Goal: Transaction & Acquisition: Purchase product/service

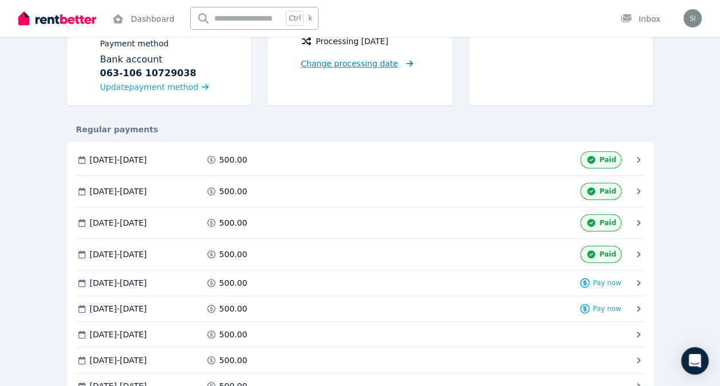
scroll to position [172, 0]
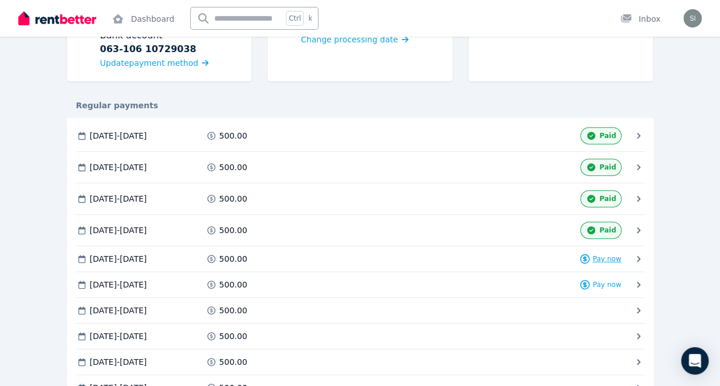
click at [604, 256] on span "Pay now" at bounding box center [607, 258] width 29 height 9
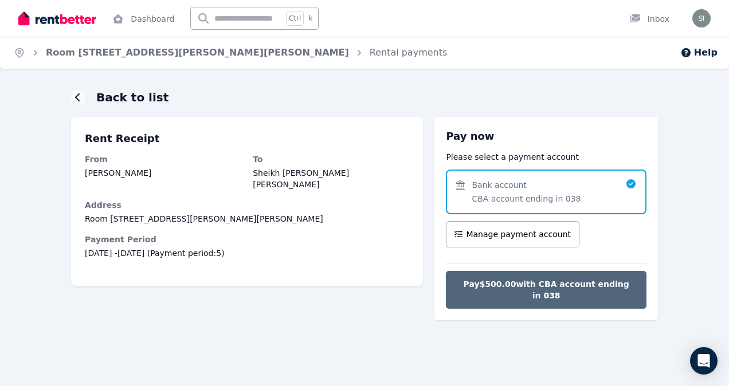
click at [504, 283] on span "Pay $500.00 with CBA account ending in 038" at bounding box center [546, 290] width 177 height 23
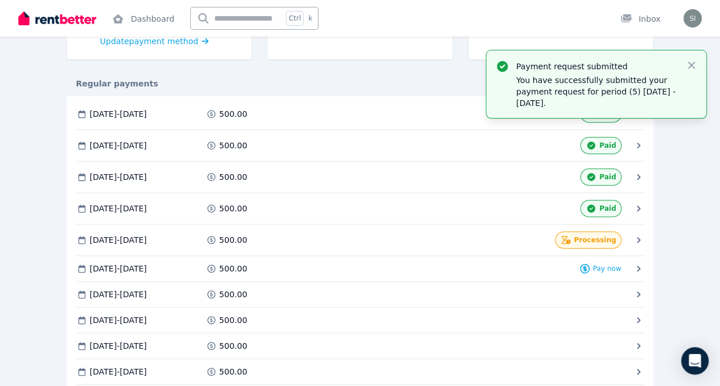
scroll to position [79, 0]
